Goal: Navigation & Orientation: Find specific page/section

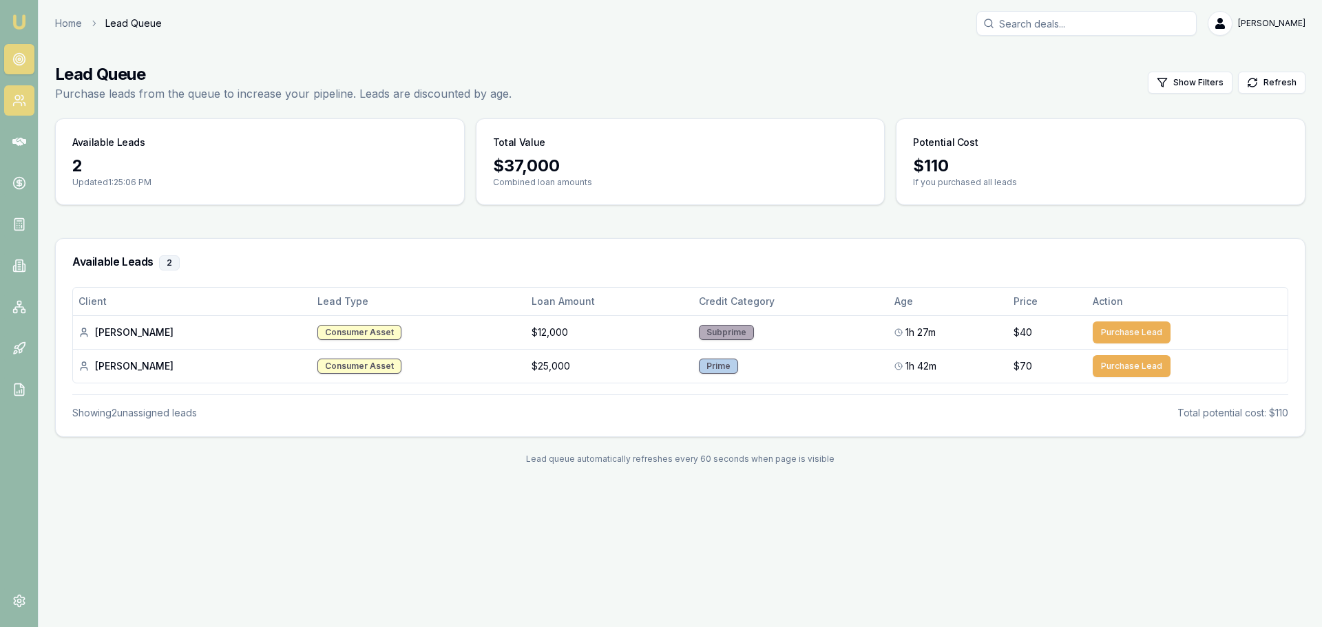
click at [32, 106] on link at bounding box center [19, 100] width 30 height 30
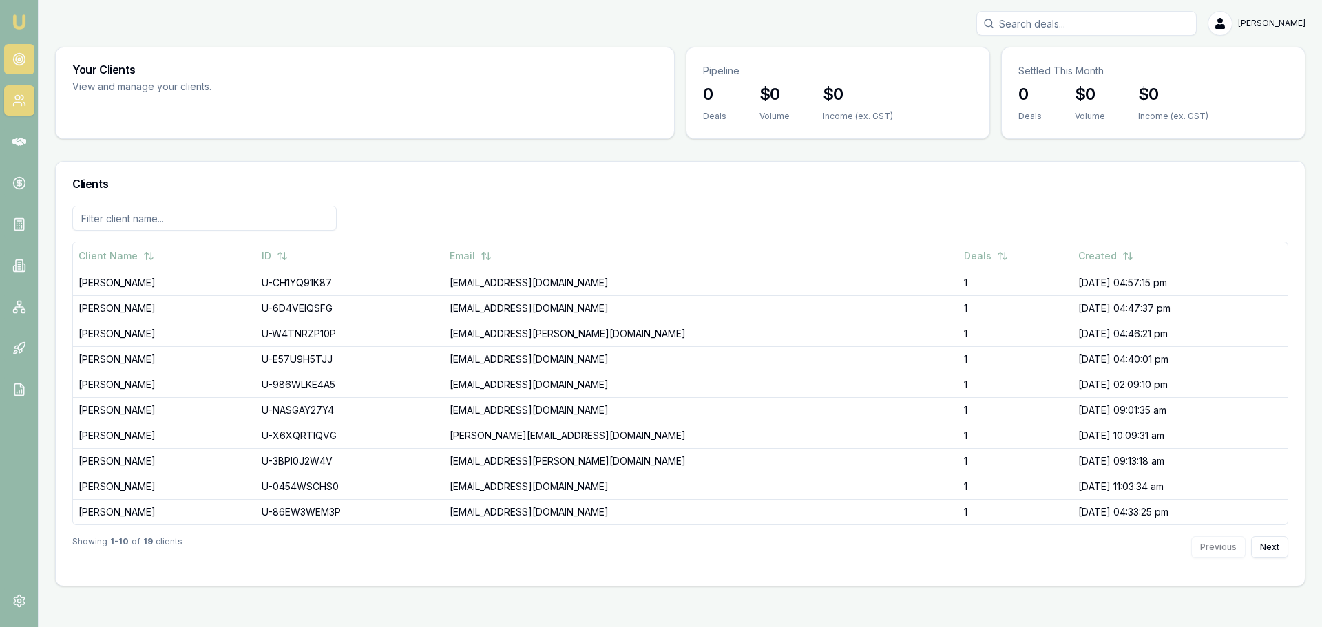
click at [31, 66] on link at bounding box center [19, 59] width 30 height 30
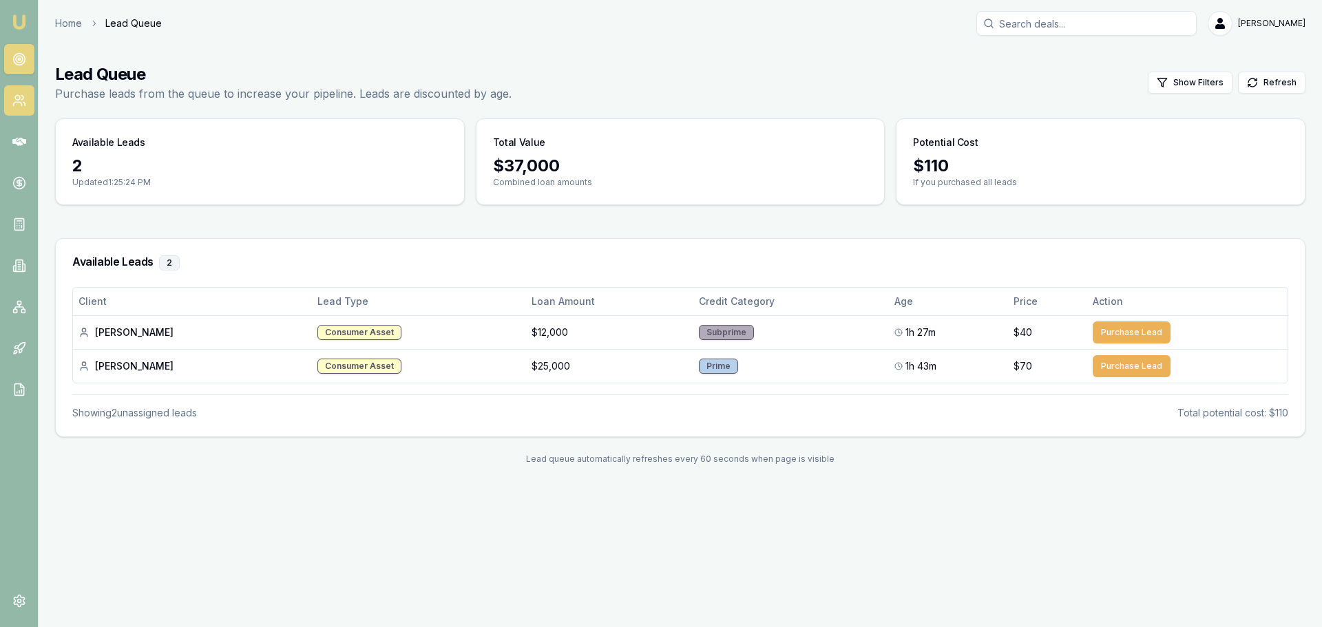
click at [21, 106] on icon at bounding box center [19, 101] width 14 height 14
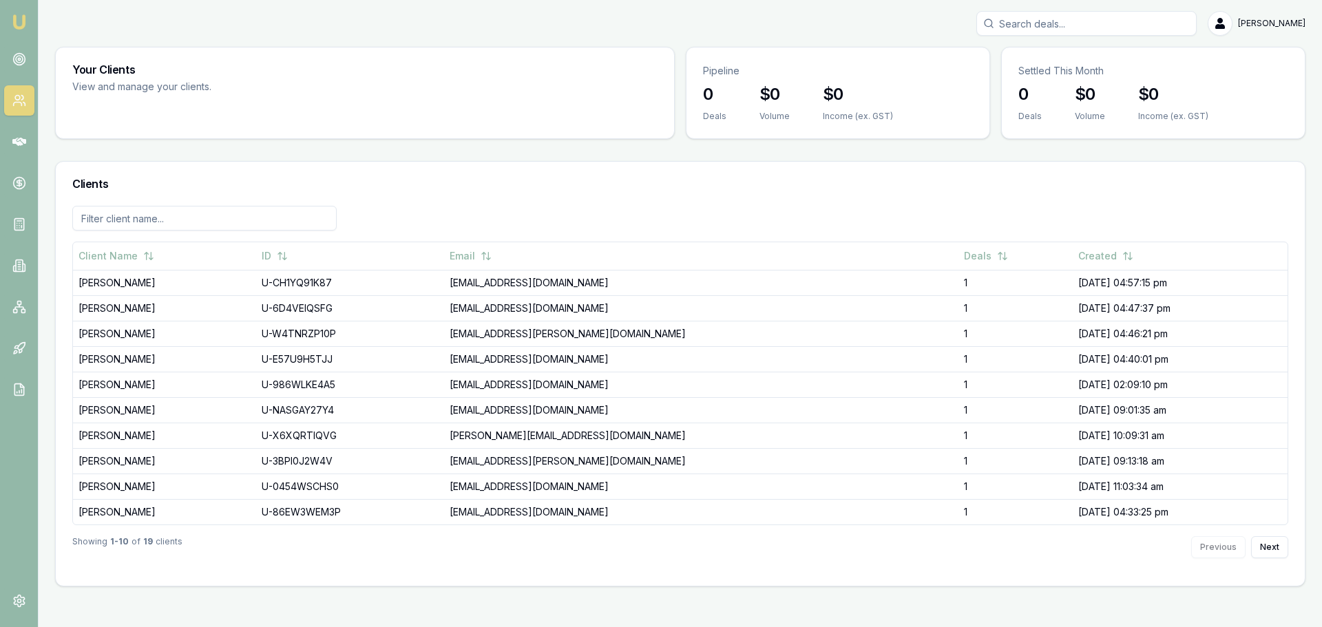
click at [34, 59] on nav "Emu Broker" at bounding box center [19, 208] width 38 height 416
click at [23, 59] on icon at bounding box center [19, 59] width 14 height 14
